Goal: Information Seeking & Learning: Learn about a topic

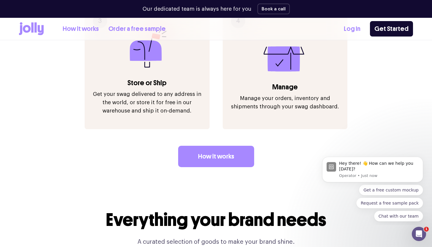
scroll to position [826, 0]
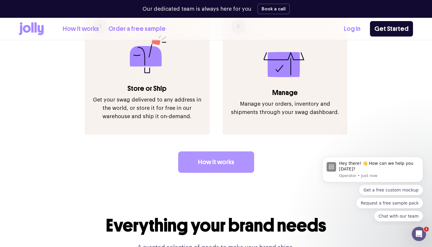
click at [221, 152] on link "How it works" at bounding box center [216, 162] width 76 height 21
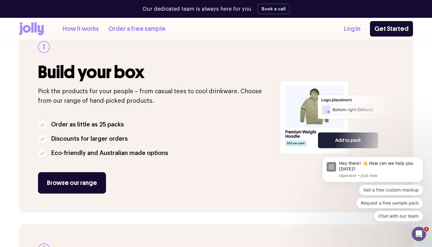
scroll to position [126, 0]
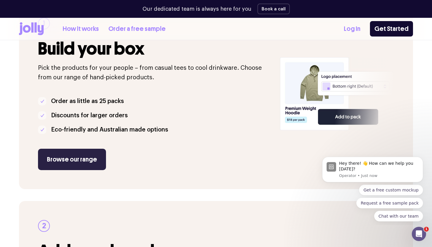
click at [92, 160] on link "Browse our range" at bounding box center [72, 159] width 68 height 21
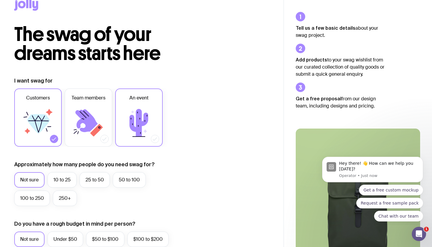
scroll to position [17, 0]
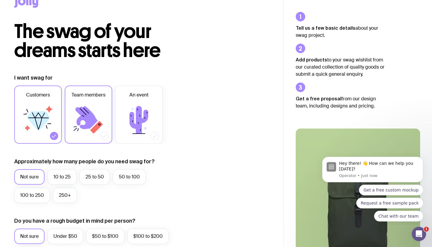
click at [93, 115] on icon at bounding box center [86, 117] width 22 height 23
click at [0, 0] on input "Team members" at bounding box center [0, 0] width 0 height 0
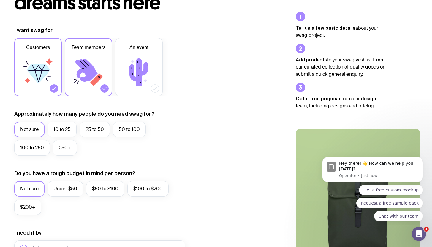
scroll to position [65, 0]
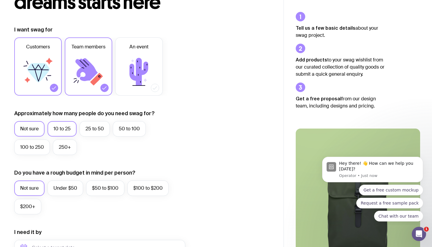
click at [65, 127] on label "10 to 25" at bounding box center [62, 128] width 29 height 15
click at [0, 0] on input "10 to 25" at bounding box center [0, 0] width 0 height 0
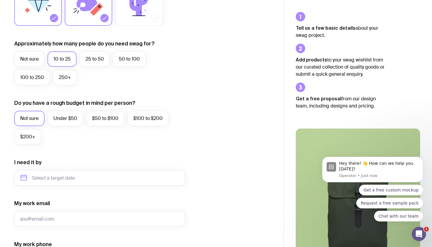
scroll to position [133, 0]
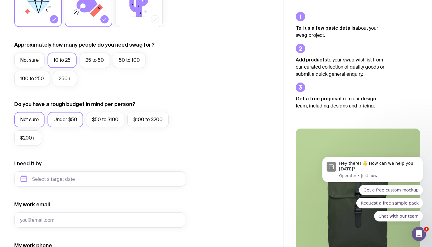
click at [64, 122] on label "Under $50" at bounding box center [66, 119] width 36 height 15
click at [0, 0] on input "Under $50" at bounding box center [0, 0] width 0 height 0
click at [105, 120] on label "$50 to $100" at bounding box center [105, 119] width 38 height 15
click at [0, 0] on input "$50 to $100" at bounding box center [0, 0] width 0 height 0
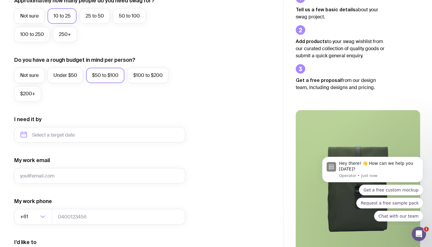
scroll to position [177, 0]
click at [207, 109] on div "I want swag for Customers Team members An event Approximately how many people d…" at bounding box center [141, 108] width 255 height 388
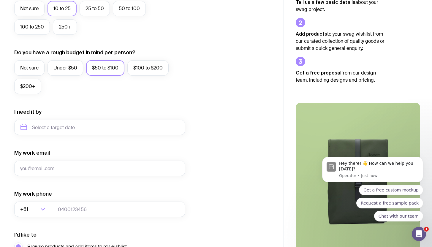
scroll to position [187, 0]
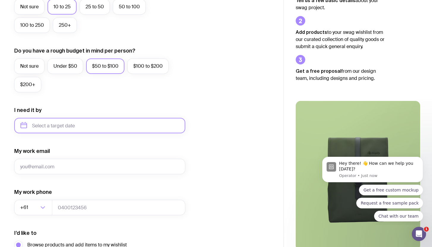
click at [102, 124] on input "text" at bounding box center [99, 125] width 171 height 15
drag, startPoint x: 81, startPoint y: 146, endPoint x: 80, endPoint y: 150, distance: 4.6
click at [81, 146] on icon "button" at bounding box center [81, 146] width 2 height 4
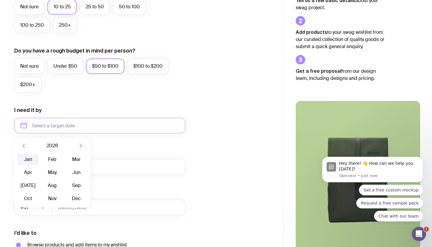
click at [21, 157] on button "Jan" at bounding box center [28, 160] width 22 height 12
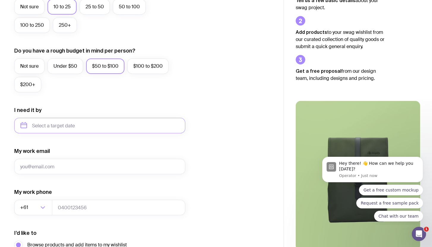
type input "January 2026"
click at [226, 138] on div "I want swag for Customers Team members An event Approximately how many people d…" at bounding box center [141, 98] width 255 height 388
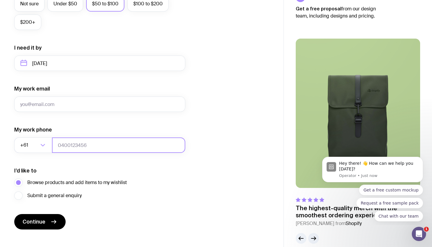
scroll to position [258, 0]
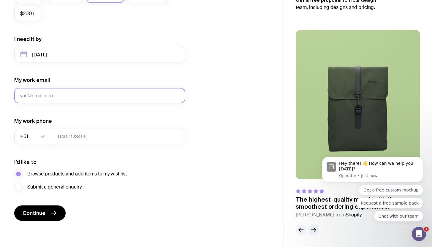
click at [32, 97] on input "My work email" at bounding box center [99, 95] width 171 height 15
type input "melp342@yahoo.com.au"
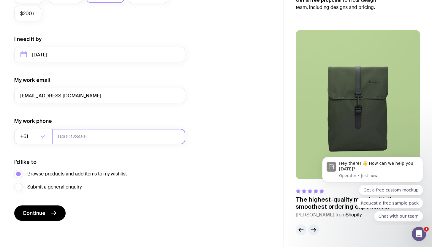
click at [74, 135] on input "tel" at bounding box center [118, 136] width 133 height 15
type input "0400000000"
click at [289, 147] on div "The highest-quality merch with the smoothest ordering experience. Bertie O. fro…" at bounding box center [358, 123] width 148 height 224
click at [250, 144] on div "I want swag for Customers Team members An event Approximately how many people d…" at bounding box center [141, 27] width 255 height 388
click at [213, 143] on div "I want swag for Customers Team members An event Approximately how many people d…" at bounding box center [141, 27] width 255 height 388
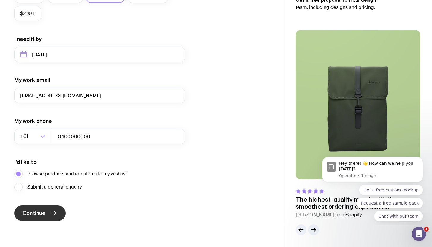
click at [45, 214] on button "Continue" at bounding box center [39, 213] width 51 height 15
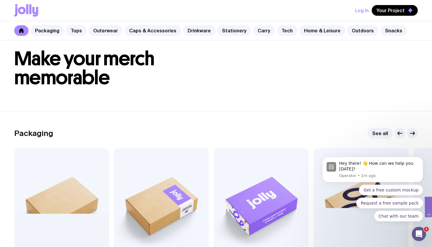
scroll to position [71, 0]
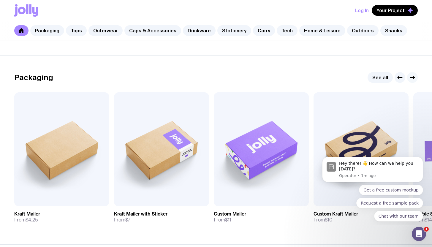
click at [414, 78] on icon "button" at bounding box center [413, 78] width 4 height 0
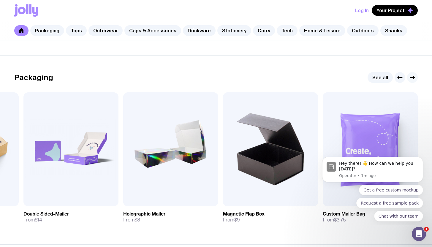
click at [412, 77] on icon "button" at bounding box center [412, 77] width 7 height 7
click at [398, 78] on icon "button" at bounding box center [400, 77] width 7 height 7
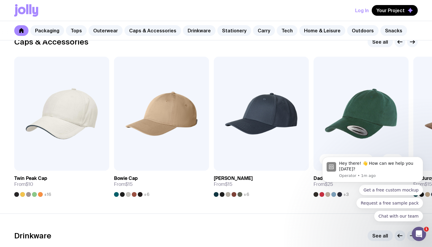
scroll to position [687, 0]
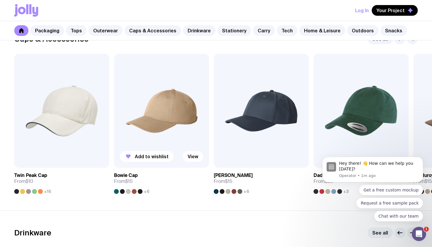
click at [116, 191] on div at bounding box center [116, 191] width 5 height 5
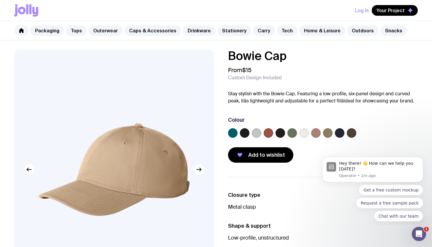
click at [230, 135] on label at bounding box center [233, 133] width 10 height 10
click at [0, 0] on input "radio" at bounding box center [0, 0] width 0 height 0
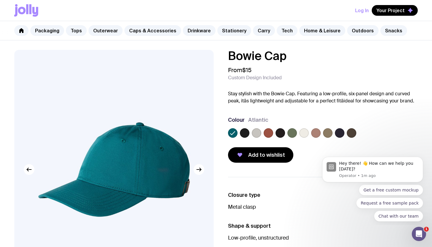
click at [292, 133] on label at bounding box center [293, 133] width 10 height 10
click at [0, 0] on input "radio" at bounding box center [0, 0] width 0 height 0
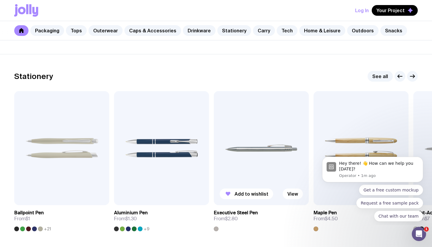
scroll to position [1070, 0]
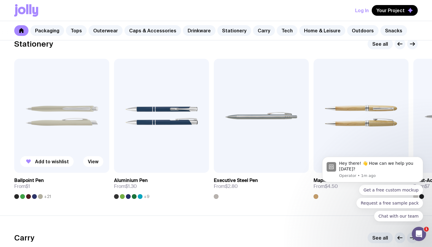
click at [22, 196] on div at bounding box center [22, 196] width 5 height 5
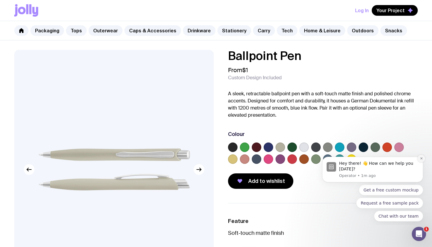
click at [423, 159] on icon "Dismiss notification" at bounding box center [421, 158] width 3 height 3
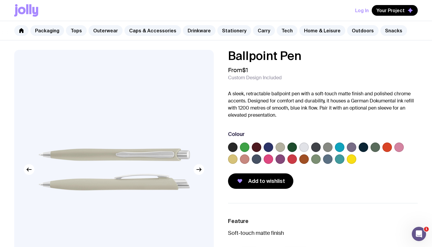
click at [244, 147] on label at bounding box center [245, 148] width 10 height 10
click at [0, 0] on input "radio" at bounding box center [0, 0] width 0 height 0
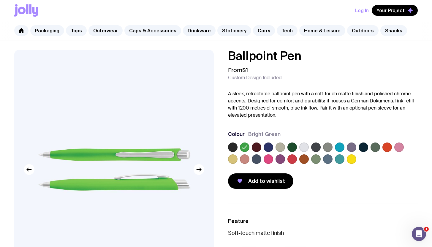
click at [292, 148] on label at bounding box center [293, 148] width 10 height 10
click at [0, 0] on input "radio" at bounding box center [0, 0] width 0 height 0
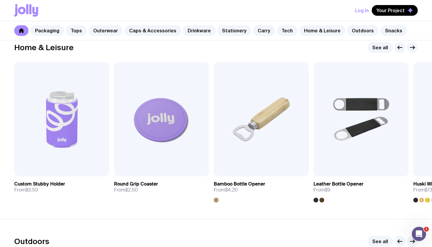
scroll to position [1649, 0]
click at [413, 47] on icon "button" at bounding box center [413, 47] width 4 height 0
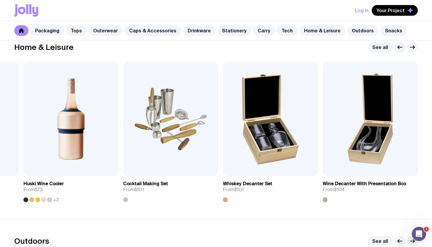
click at [413, 47] on icon "button" at bounding box center [413, 47] width 4 height 0
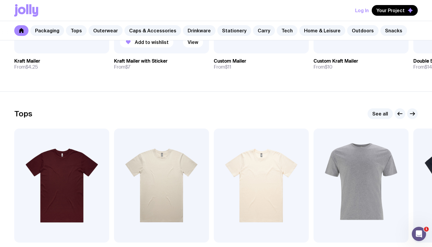
scroll to position [266, 0]
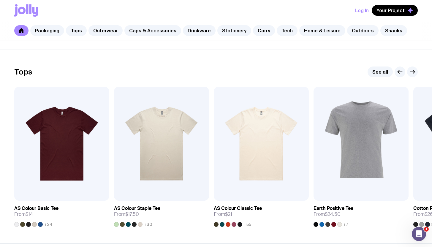
click at [164, 67] on div "Tops See all" at bounding box center [216, 72] width 404 height 11
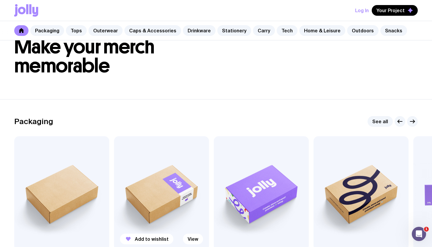
scroll to position [0, 0]
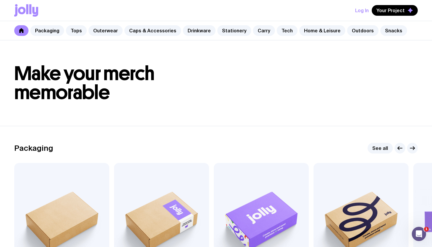
click at [161, 104] on header "Make your merch memorable" at bounding box center [216, 83] width 432 height 86
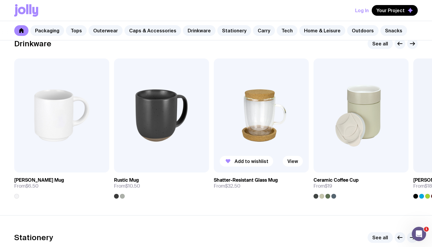
scroll to position [876, 0]
click at [413, 46] on icon "button" at bounding box center [412, 43] width 7 height 7
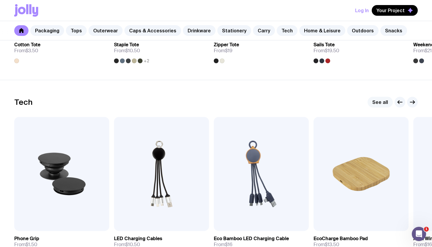
scroll to position [1406, 0]
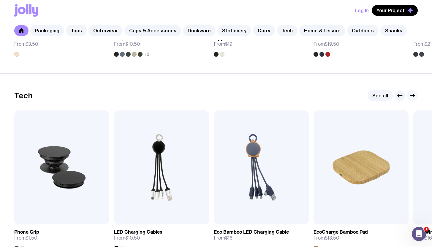
click at [414, 94] on icon "button" at bounding box center [412, 95] width 7 height 7
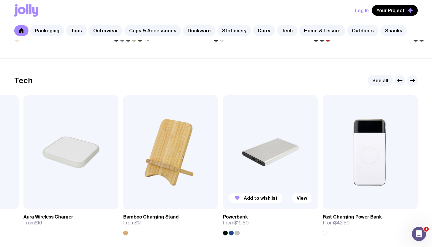
scroll to position [1423, 0]
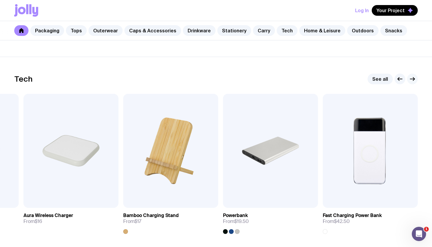
click at [415, 78] on icon "button" at bounding box center [413, 79] width 1 height 3
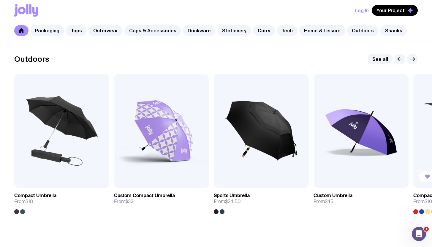
scroll to position [1835, 0]
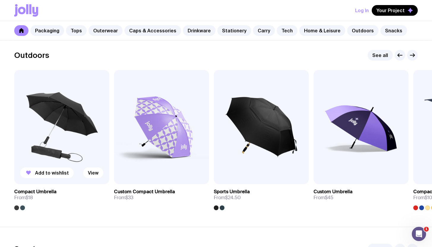
click at [23, 207] on div at bounding box center [22, 208] width 5 height 5
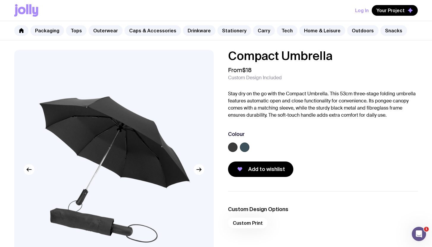
click at [246, 149] on label at bounding box center [245, 148] width 10 height 10
click at [0, 0] on input "radio" at bounding box center [0, 0] width 0 height 0
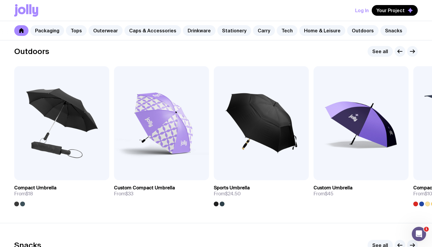
scroll to position [1838, 0]
click at [412, 53] on icon "button" at bounding box center [412, 51] width 7 height 7
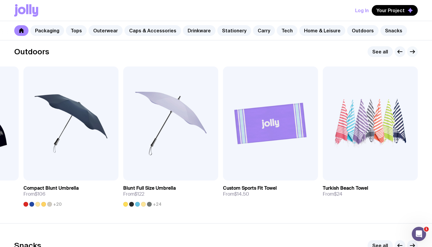
click at [413, 52] on icon "button" at bounding box center [412, 51] width 7 height 7
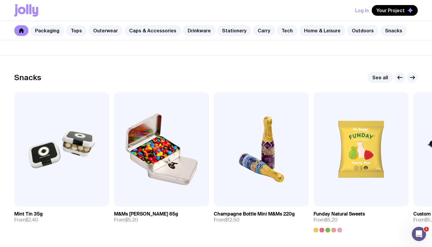
scroll to position [2012, 0]
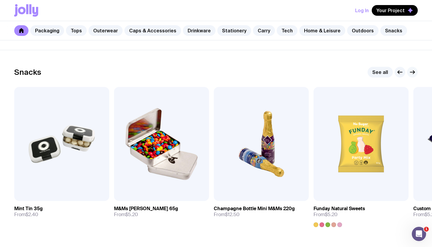
click at [412, 71] on icon "button" at bounding box center [412, 72] width 7 height 7
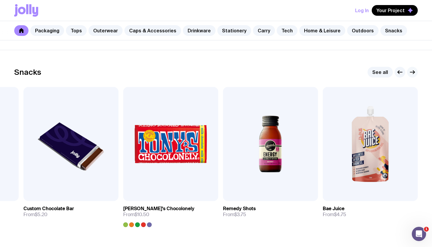
click at [411, 71] on icon "button" at bounding box center [412, 72] width 7 height 7
click at [400, 75] on icon "button" at bounding box center [400, 72] width 7 height 7
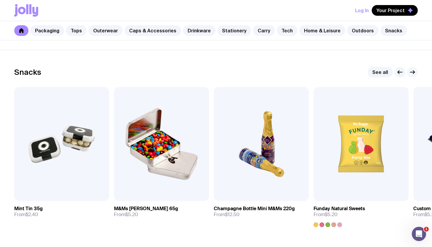
click at [412, 70] on icon "button" at bounding box center [412, 72] width 7 height 7
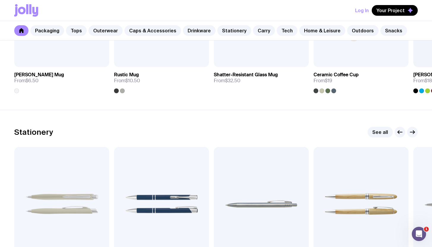
scroll to position [1035, 0]
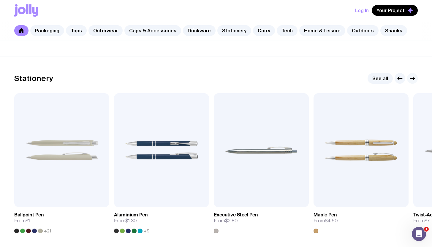
click at [415, 83] on button "button" at bounding box center [412, 78] width 11 height 11
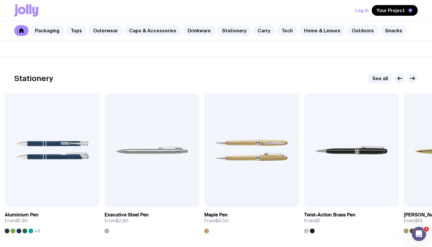
click at [415, 81] on icon "button" at bounding box center [412, 78] width 7 height 7
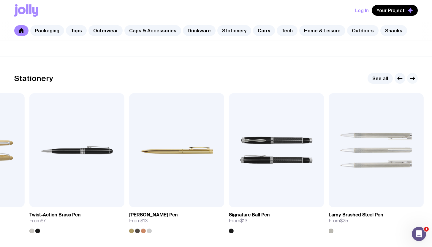
click at [414, 81] on icon "button" at bounding box center [412, 78] width 7 height 7
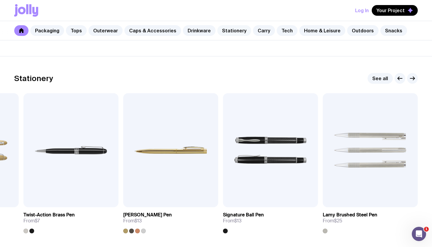
click at [222, 31] on link "Stationery" at bounding box center [235, 30] width 34 height 11
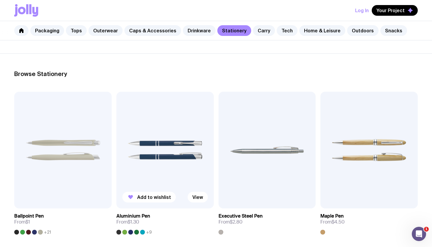
scroll to position [63, 0]
click at [54, 31] on link "Packaging" at bounding box center [47, 30] width 34 height 11
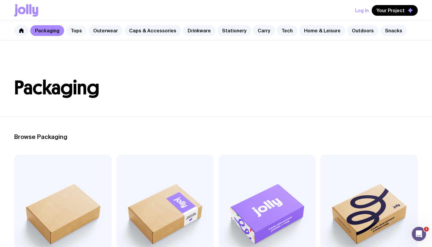
click at [76, 30] on link "Tops" at bounding box center [76, 30] width 21 height 11
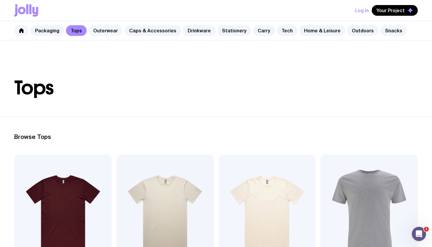
click at [102, 30] on link "Outerwear" at bounding box center [106, 30] width 34 height 11
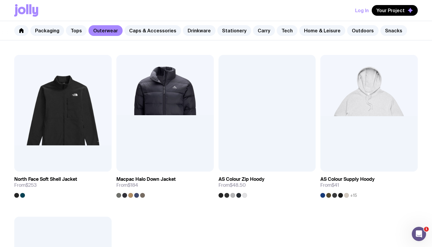
scroll to position [907, 0]
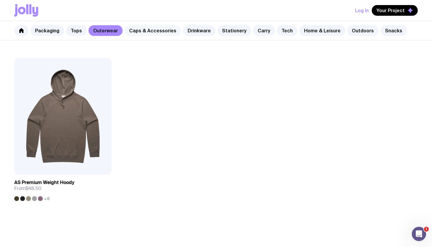
click at [142, 34] on link "Caps & Accessories" at bounding box center [153, 30] width 57 height 11
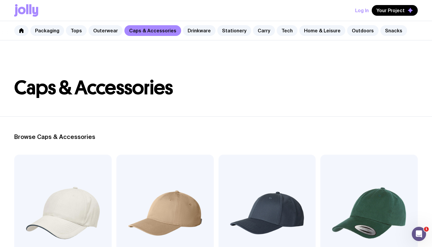
click at [193, 23] on div "Packaging Tops Outerwear Caps & Accessories Drinkware Stationery Carry Tech Hom…" at bounding box center [216, 30] width 432 height 19
click at [193, 28] on link "Drinkware" at bounding box center [199, 30] width 33 height 11
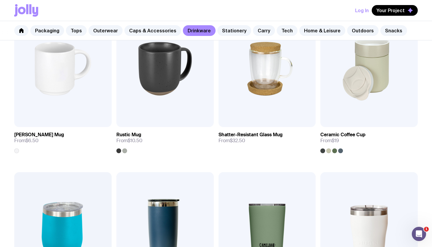
scroll to position [144, 0]
click at [336, 151] on div at bounding box center [335, 151] width 5 height 5
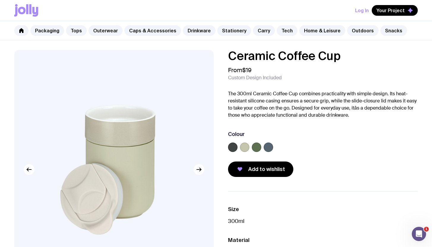
click at [257, 147] on label at bounding box center [257, 148] width 10 height 10
click at [0, 0] on input "radio" at bounding box center [0, 0] width 0 height 0
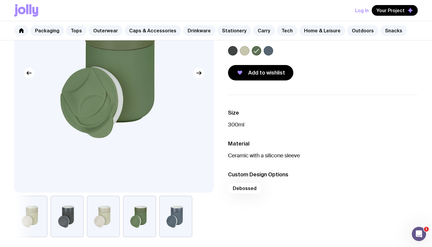
scroll to position [3, 0]
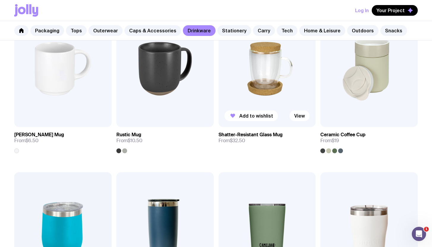
scroll to position [253, 0]
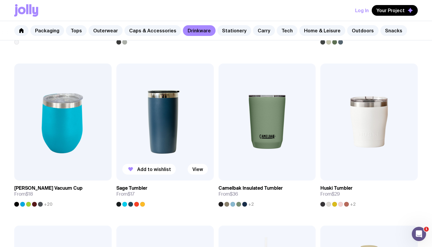
click at [161, 120] on img at bounding box center [164, 122] width 97 height 117
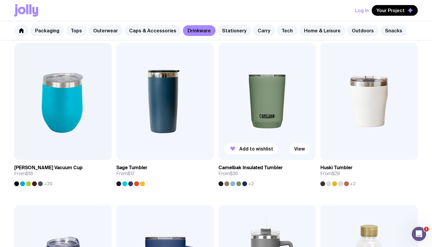
scroll to position [284, 0]
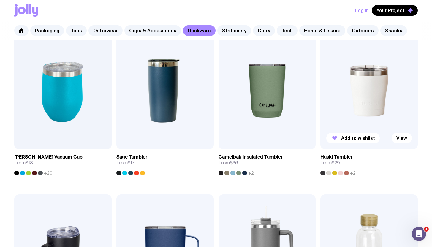
click at [352, 172] on span "+2" at bounding box center [353, 173] width 6 height 5
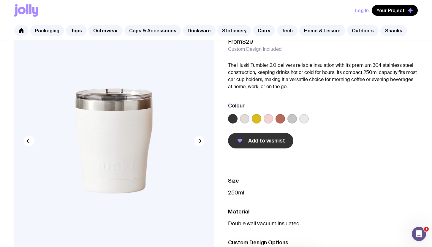
scroll to position [54, 0]
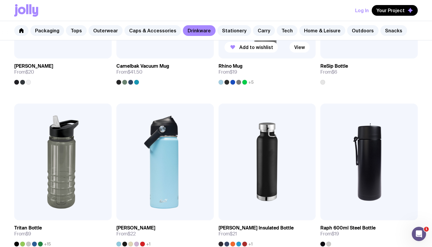
scroll to position [599, 0]
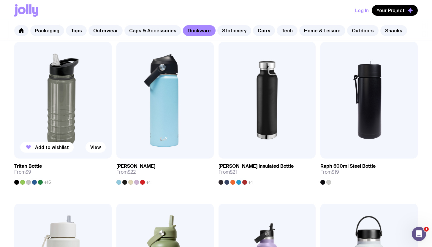
click at [41, 184] on div at bounding box center [40, 182] width 5 height 5
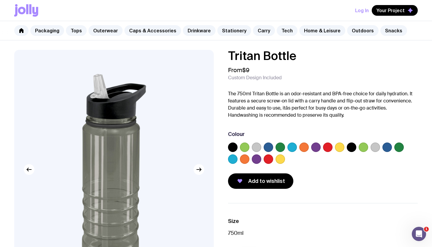
click at [397, 150] on label at bounding box center [400, 148] width 10 height 10
click at [0, 0] on input "radio" at bounding box center [0, 0] width 0 height 0
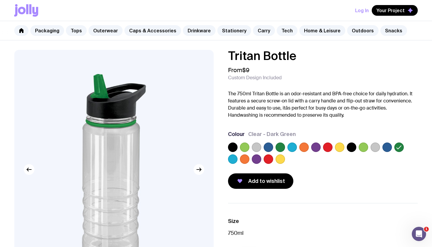
click at [281, 147] on label at bounding box center [281, 148] width 10 height 10
click at [0, 0] on input "radio" at bounding box center [0, 0] width 0 height 0
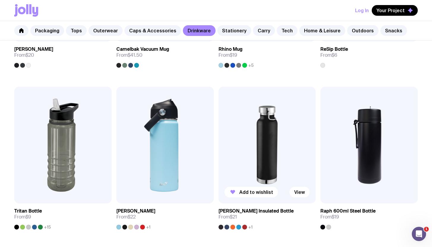
scroll to position [577, 0]
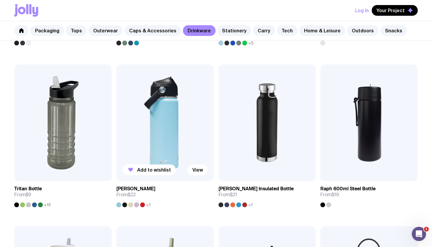
click at [148, 206] on span "+1" at bounding box center [148, 205] width 4 height 5
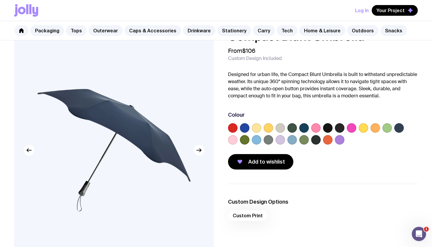
scroll to position [20, 0]
click at [291, 127] on label at bounding box center [293, 128] width 10 height 10
click at [0, 0] on input "radio" at bounding box center [0, 0] width 0 height 0
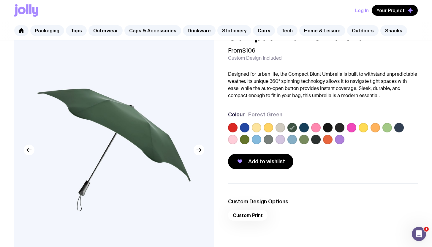
click at [305, 140] on label at bounding box center [305, 140] width 10 height 10
click at [0, 0] on input "radio" at bounding box center [0, 0] width 0 height 0
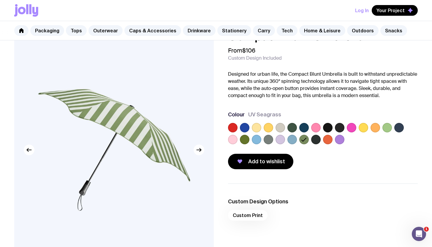
click at [245, 142] on label at bounding box center [245, 140] width 10 height 10
click at [0, 0] on input "radio" at bounding box center [0, 0] width 0 height 0
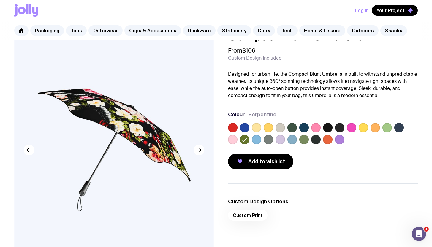
click at [288, 130] on div at bounding box center [293, 128] width 10 height 10
click at [290, 129] on label at bounding box center [293, 128] width 10 height 10
click at [0, 0] on input "radio" at bounding box center [0, 0] width 0 height 0
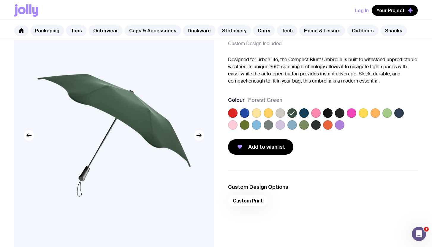
scroll to position [0, 0]
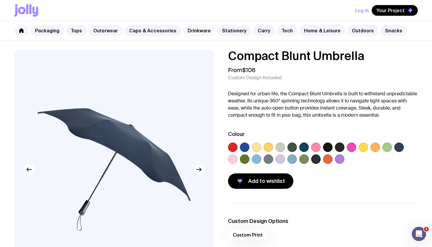
click at [190, 31] on link "Drinkware" at bounding box center [199, 30] width 33 height 11
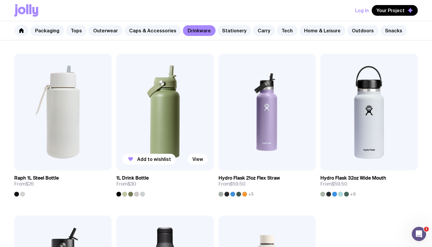
scroll to position [755, 0]
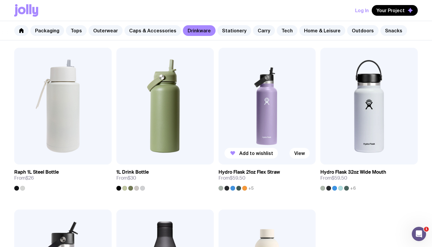
click at [248, 188] on div "+5" at bounding box center [236, 188] width 35 height 5
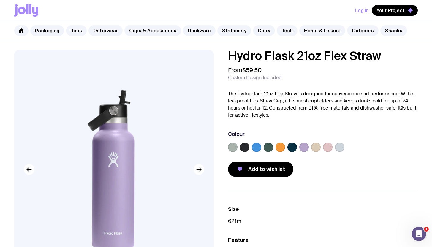
click at [283, 146] on label at bounding box center [281, 148] width 10 height 10
click at [0, 0] on input "radio" at bounding box center [0, 0] width 0 height 0
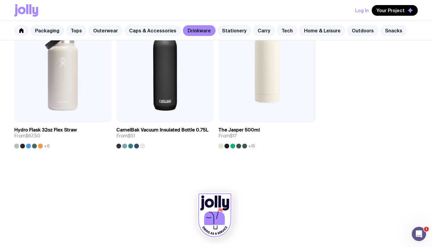
scroll to position [960, 0]
click at [34, 146] on div at bounding box center [34, 146] width 5 height 5
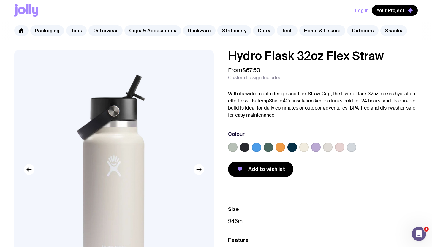
click at [269, 148] on label at bounding box center [269, 148] width 10 height 10
click at [0, 0] on input "radio" at bounding box center [0, 0] width 0 height 0
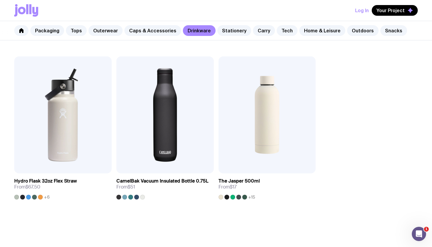
scroll to position [910, 0]
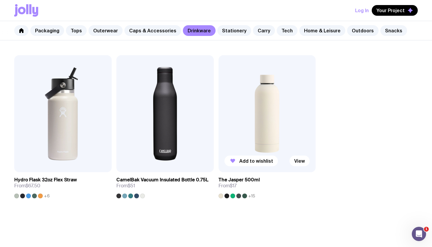
click at [278, 116] on img at bounding box center [267, 113] width 97 height 117
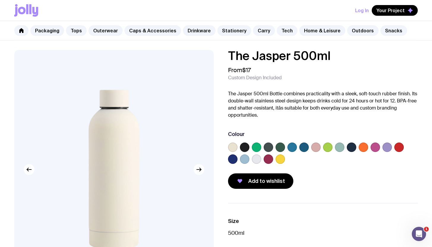
drag, startPoint x: 280, startPoint y: 147, endPoint x: 273, endPoint y: 147, distance: 6.8
click at [280, 147] on label at bounding box center [281, 148] width 10 height 10
click at [0, 0] on input "radio" at bounding box center [0, 0] width 0 height 0
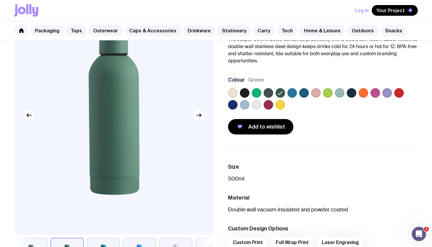
scroll to position [55, 0]
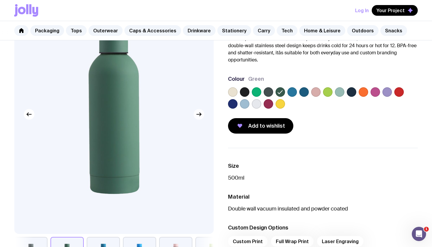
click at [203, 114] on button "button" at bounding box center [199, 114] width 11 height 11
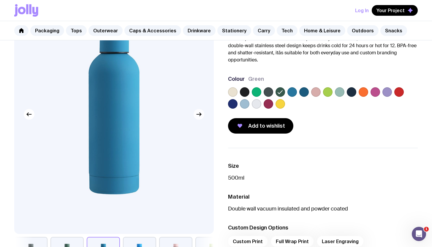
click at [202, 114] on icon "button" at bounding box center [199, 114] width 7 height 7
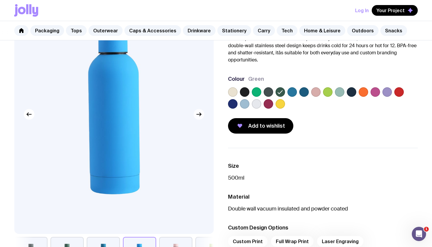
click at [202, 114] on icon "button" at bounding box center [199, 114] width 7 height 7
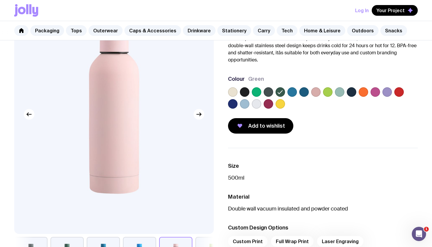
scroll to position [169, 0]
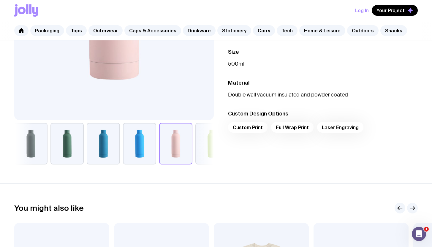
click at [73, 147] on button "button" at bounding box center [67, 144] width 33 height 42
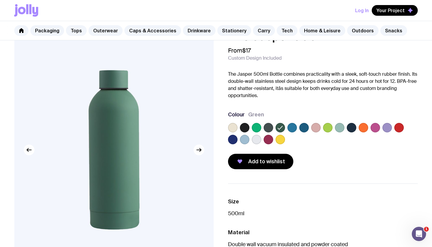
scroll to position [18, 0]
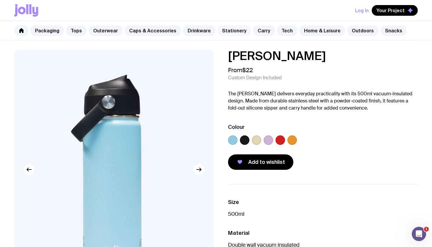
click at [227, 31] on link "Stationery" at bounding box center [235, 30] width 34 height 11
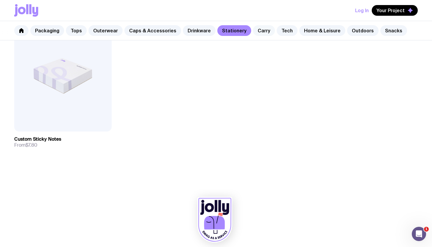
scroll to position [1113, 0]
click at [253, 35] on link "Carry" at bounding box center [264, 30] width 22 height 11
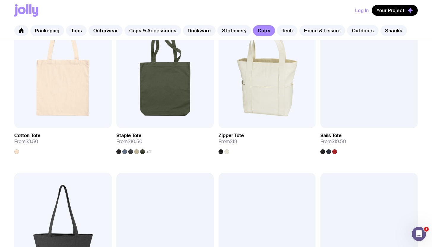
scroll to position [143, 0]
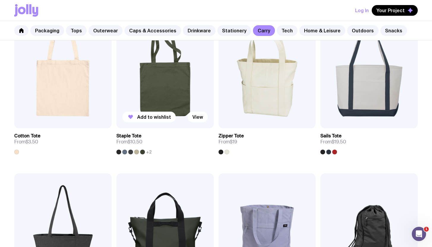
click at [149, 152] on span "+2" at bounding box center [149, 152] width 6 height 5
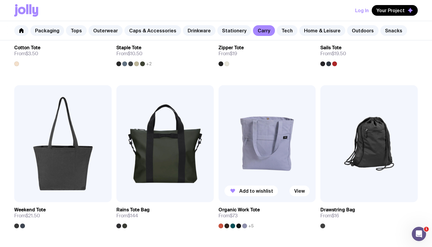
scroll to position [233, 0]
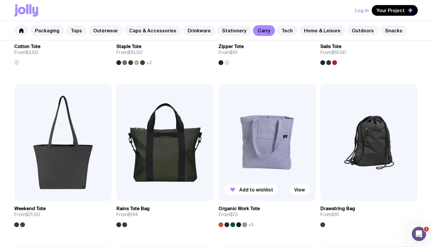
click at [273, 141] on img at bounding box center [267, 142] width 97 height 117
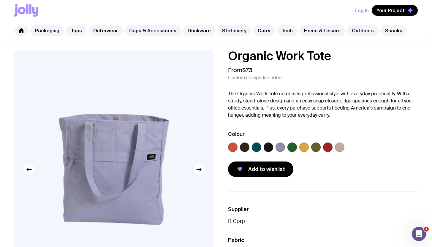
click at [294, 147] on label at bounding box center [293, 148] width 10 height 10
click at [0, 0] on input "radio" at bounding box center [0, 0] width 0 height 0
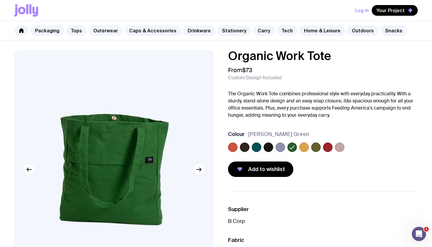
click at [254, 147] on label at bounding box center [257, 148] width 10 height 10
click at [0, 0] on input "radio" at bounding box center [0, 0] width 0 height 0
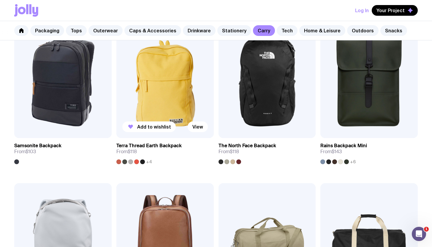
scroll to position [620, 0]
click at [249, 146] on h3 "The North Face Backpack" at bounding box center [248, 146] width 58 height 6
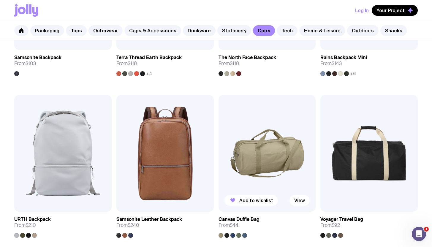
scroll to position [766, 0]
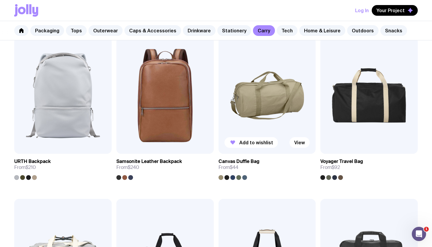
click at [245, 179] on div at bounding box center [244, 177] width 5 height 5
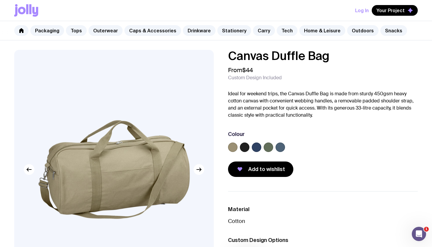
click at [267, 149] on label at bounding box center [269, 148] width 10 height 10
click at [0, 0] on input "radio" at bounding box center [0, 0] width 0 height 0
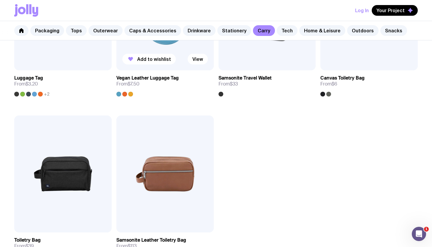
scroll to position [1448, 0]
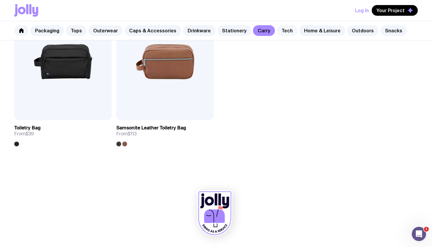
click at [281, 28] on link "Tech" at bounding box center [287, 30] width 21 height 11
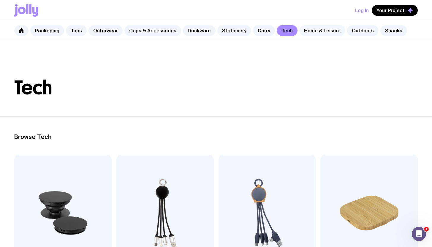
click at [305, 32] on link "Home & Leisure" at bounding box center [323, 30] width 46 height 11
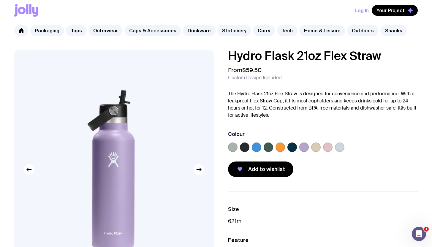
click at [268, 147] on label at bounding box center [269, 148] width 10 height 10
click at [0, 0] on input "radio" at bounding box center [0, 0] width 0 height 0
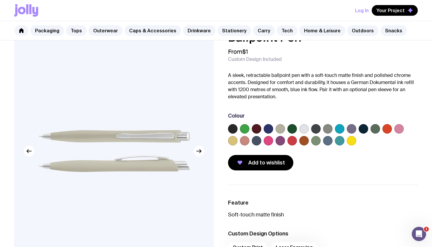
scroll to position [51, 0]
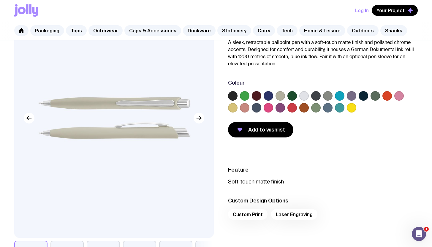
click at [292, 96] on label at bounding box center [293, 96] width 10 height 10
click at [0, 0] on input "radio" at bounding box center [0, 0] width 0 height 0
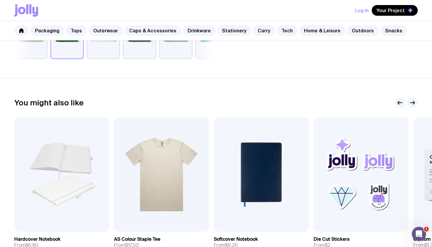
scroll to position [0, 0]
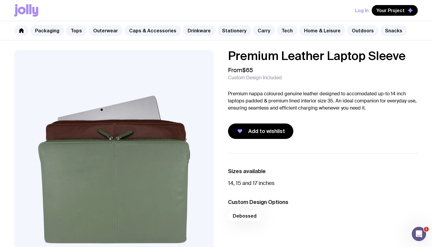
click at [338, 93] on p "Premium nappa coloured genuine leather designed to accomodated up-to 14 inch la…" at bounding box center [323, 100] width 190 height 21
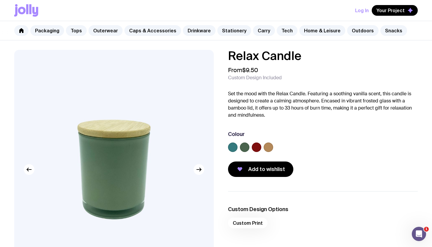
click at [204, 166] on img at bounding box center [114, 170] width 200 height 240
click at [203, 170] on button "button" at bounding box center [199, 169] width 11 height 11
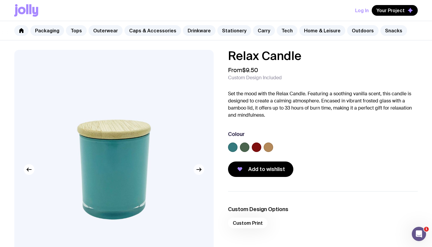
click at [203, 170] on button "button" at bounding box center [199, 169] width 11 height 11
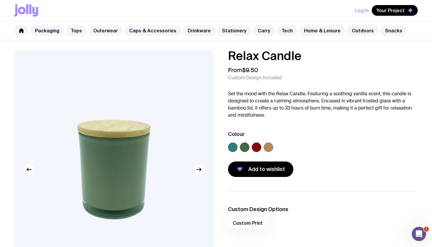
click at [203, 170] on button "button" at bounding box center [199, 169] width 11 height 11
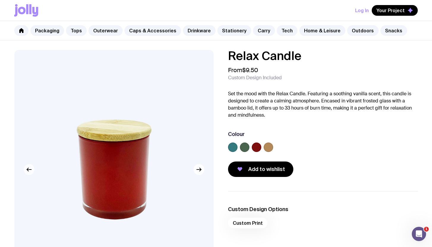
click at [31, 171] on icon "button" at bounding box center [29, 169] width 7 height 7
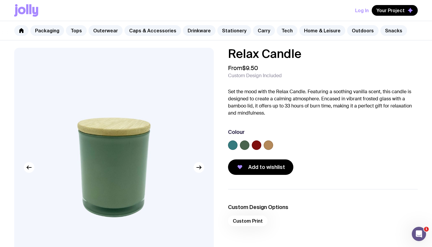
scroll to position [2, 0]
drag, startPoint x: 246, startPoint y: 93, endPoint x: 331, endPoint y: 93, distance: 85.3
click at [326, 93] on p "Set the mood with the Relax Candle. Featuring a soothing vanilla scent, this ca…" at bounding box center [323, 102] width 190 height 29
click at [333, 94] on p "Set the mood with the Relax Candle. Featuring a soothing vanilla scent, this ca…" at bounding box center [323, 102] width 190 height 29
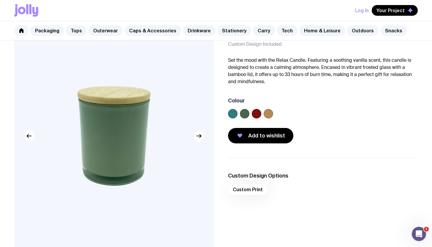
scroll to position [0, 0]
